Goal: Task Accomplishment & Management: Manage account settings

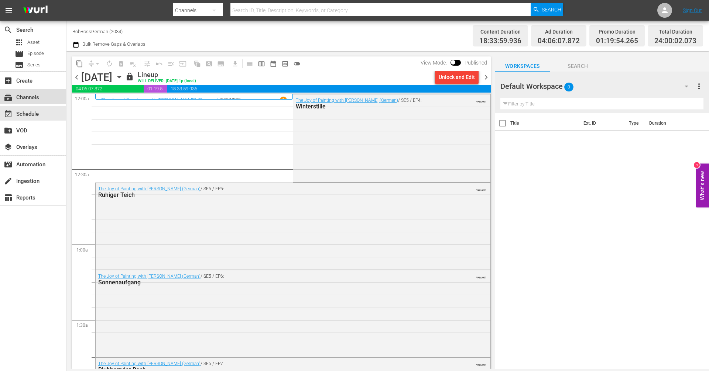
click at [21, 99] on div "subscriptions Channels" at bounding box center [20, 96] width 41 height 7
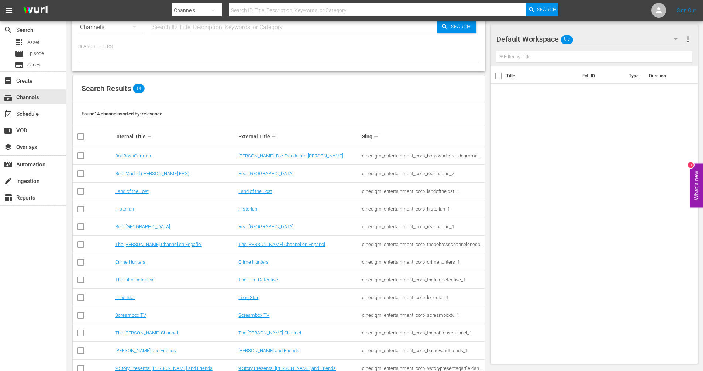
scroll to position [58, 0]
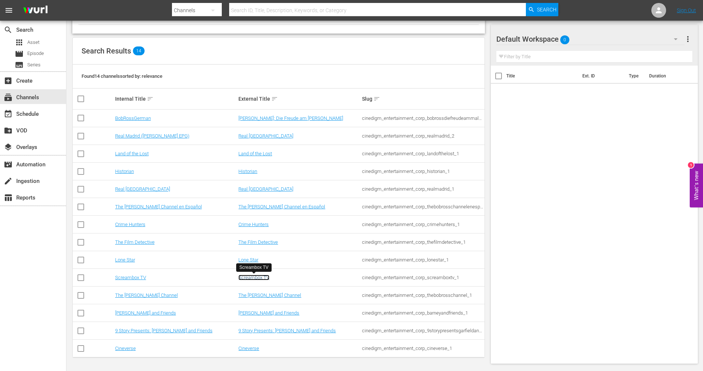
click at [263, 277] on link "Screambox TV" at bounding box center [253, 278] width 31 height 6
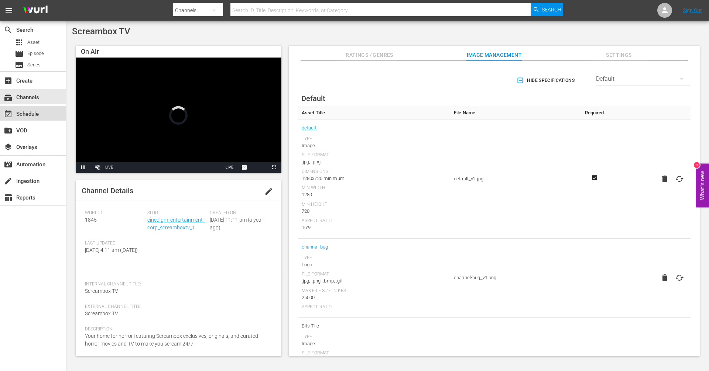
click at [30, 116] on div "event_available Schedule" at bounding box center [20, 113] width 41 height 7
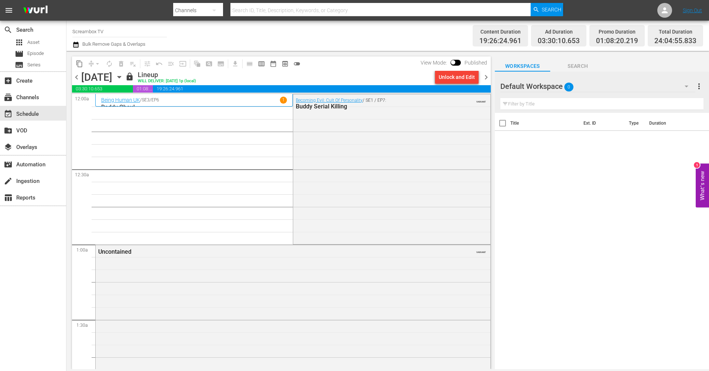
click at [486, 76] on span "chevron_right" at bounding box center [485, 77] width 9 height 9
